Goal: Check status: Check status

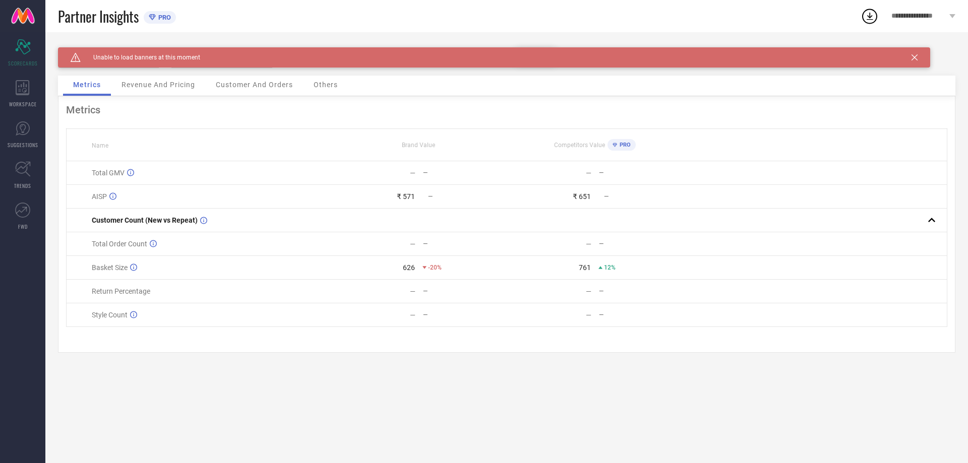
click at [915, 57] on icon at bounding box center [914, 57] width 6 height 6
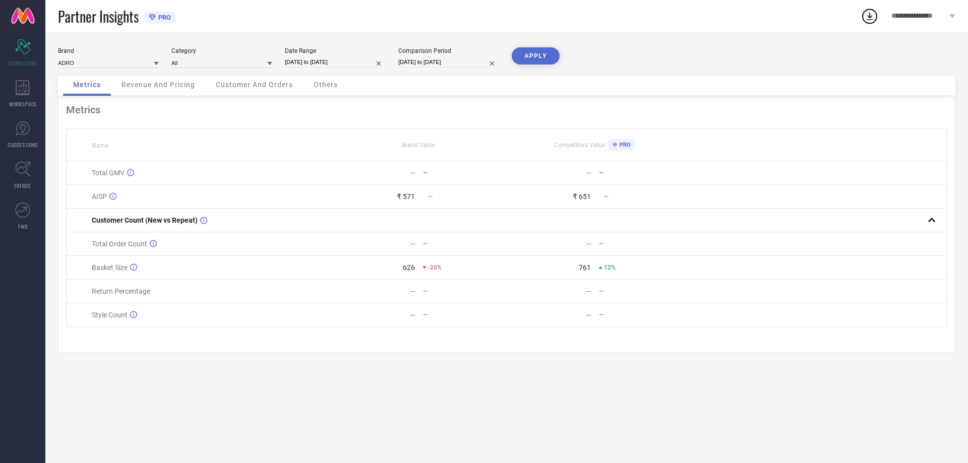
select select "9"
select select "2025"
select select "10"
select select "2025"
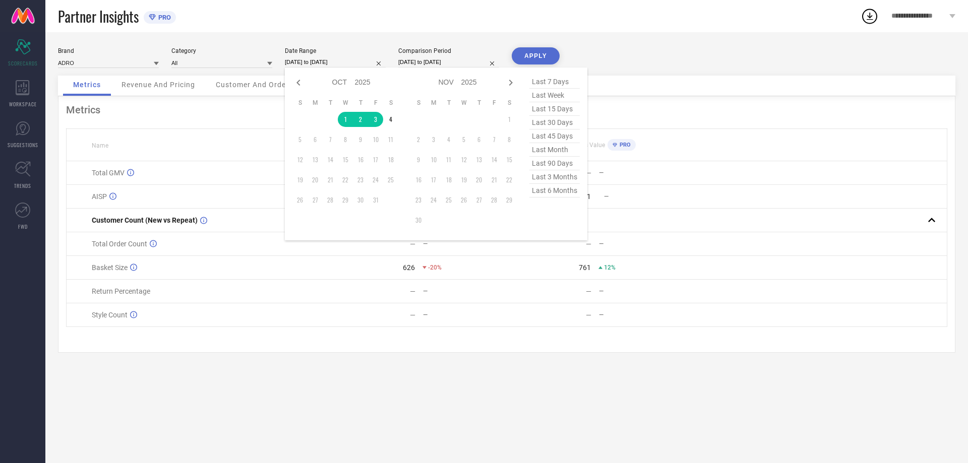
click at [338, 59] on input "[DATE] to [DATE]" at bounding box center [335, 62] width 101 height 11
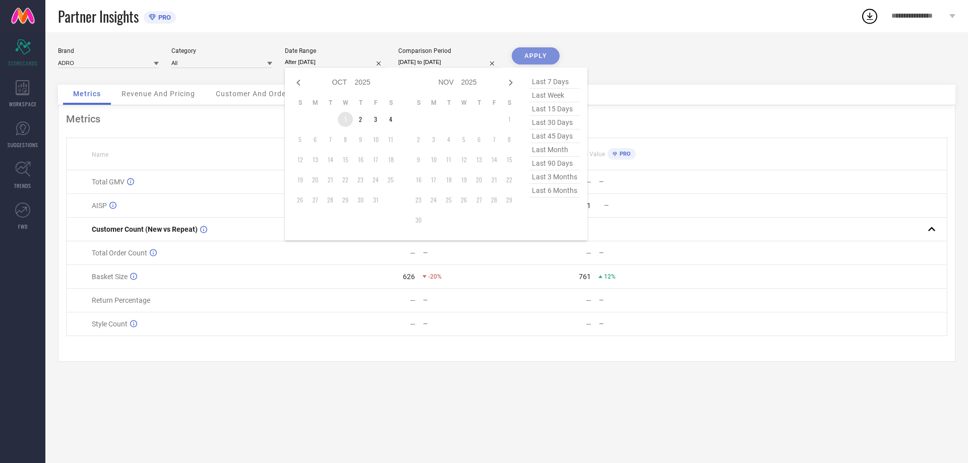
click at [343, 119] on td "1" at bounding box center [345, 119] width 15 height 15
type input "[DATE] to [DATE]"
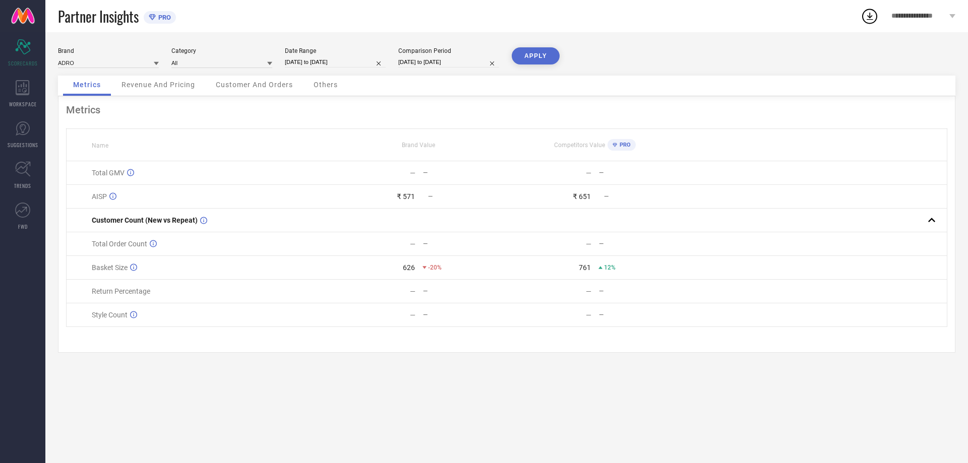
click at [545, 54] on button "APPLY" at bounding box center [536, 55] width 48 height 17
